Goal: Navigation & Orientation: Understand site structure

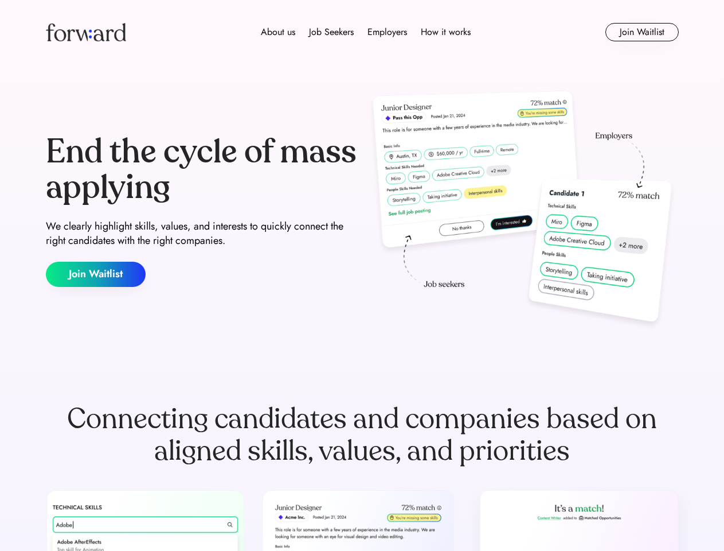
click at [362, 275] on div "End the cycle of mass applying We clearly highlight skills, values, and interes…" at bounding box center [362, 210] width 633 height 247
click at [363, 32] on div "About us Job Seekers Employers How it works" at bounding box center [366, 32] width 452 height 14
click at [86, 32] on img at bounding box center [86, 32] width 80 height 18
click at [366, 32] on div "About us Job Seekers Employers How it works" at bounding box center [366, 32] width 452 height 14
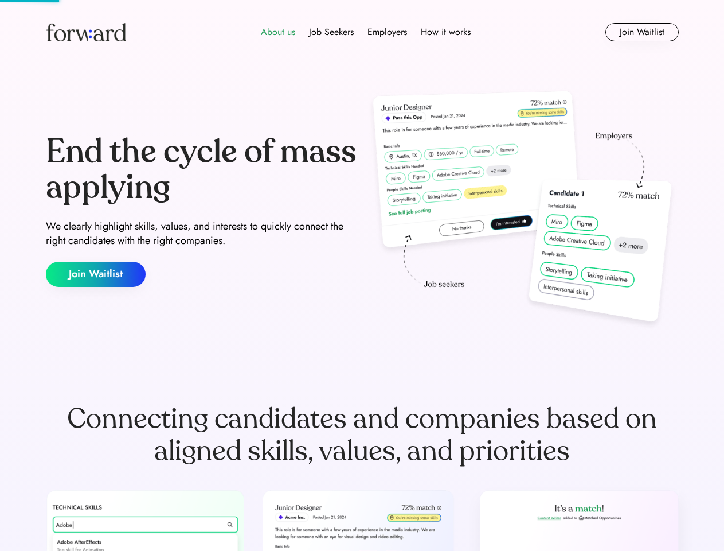
click at [278, 32] on div "About us" at bounding box center [278, 32] width 34 height 14
click at [332, 32] on div "Job Seekers" at bounding box center [331, 32] width 45 height 14
click at [387, 32] on div "Employers" at bounding box center [388, 32] width 40 height 14
click at [445, 32] on div "How it works" at bounding box center [446, 32] width 50 height 14
click at [642, 32] on button "Join Waitlist" at bounding box center [642, 32] width 73 height 18
